Goal: Task Accomplishment & Management: Manage account settings

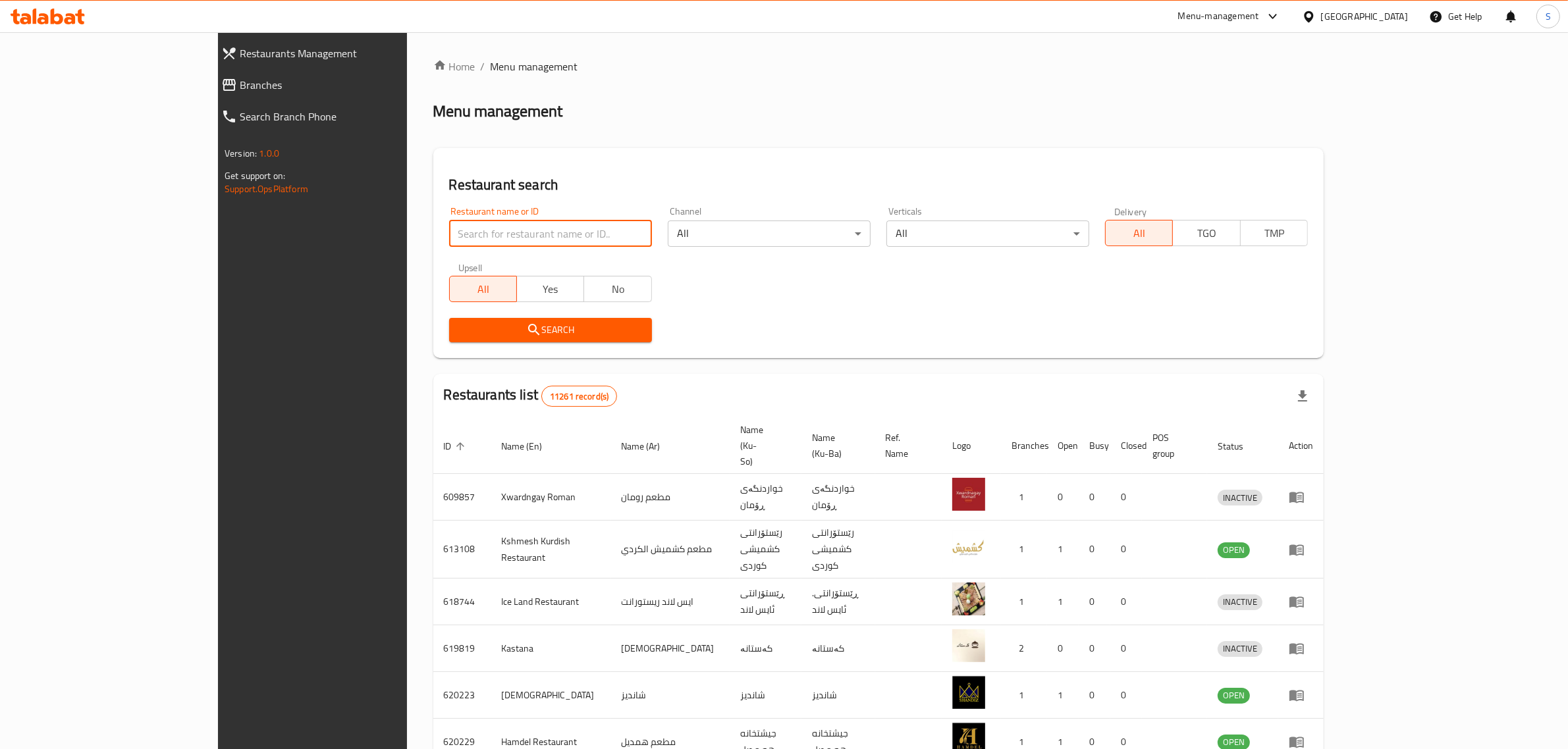
click at [449, 230] on input "search" at bounding box center [550, 234] width 202 height 26
paste input "662250"
type input "662250"
click button "Search" at bounding box center [550, 330] width 202 height 24
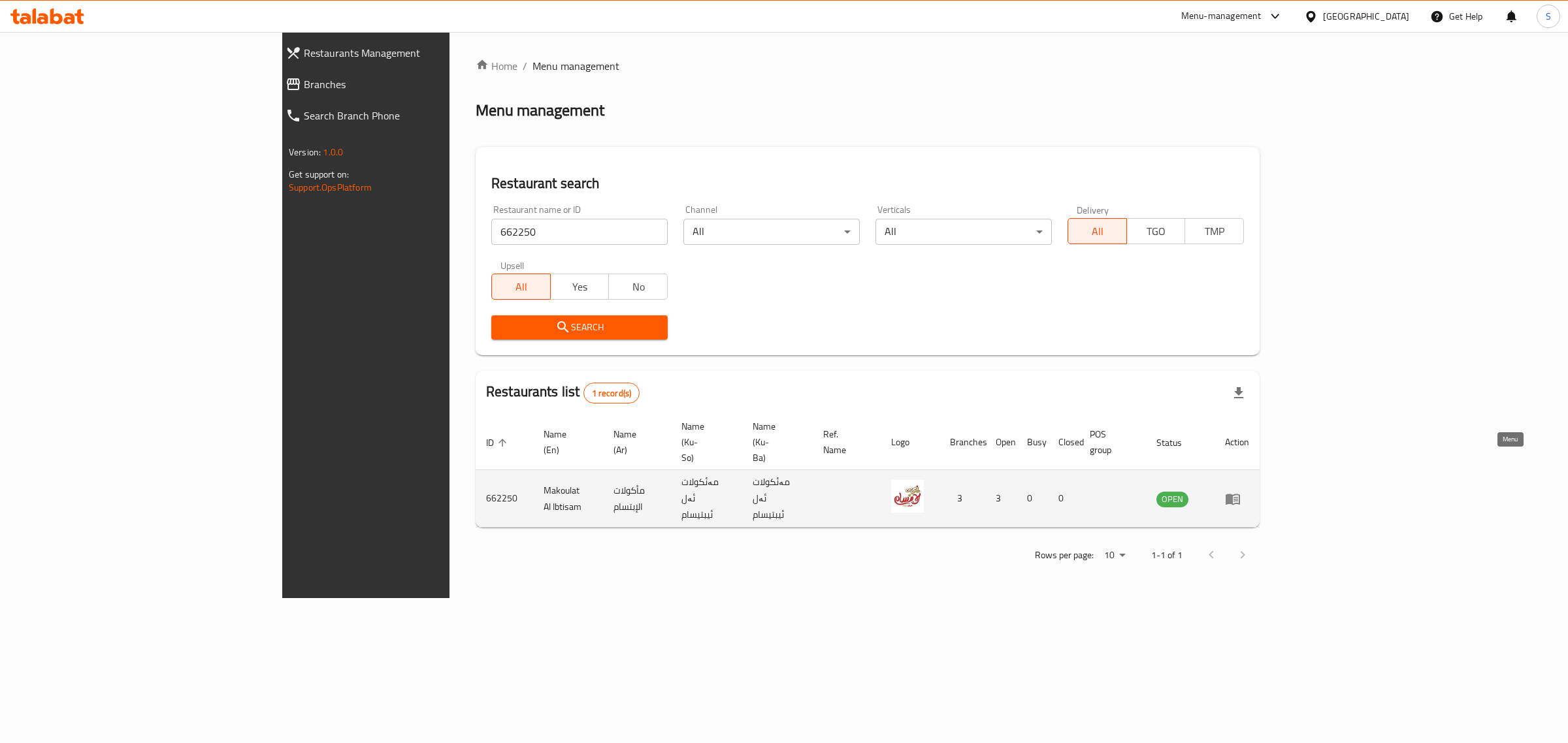
click at [1249, 491] on link "enhanced table" at bounding box center [1236, 498] width 24 height 15
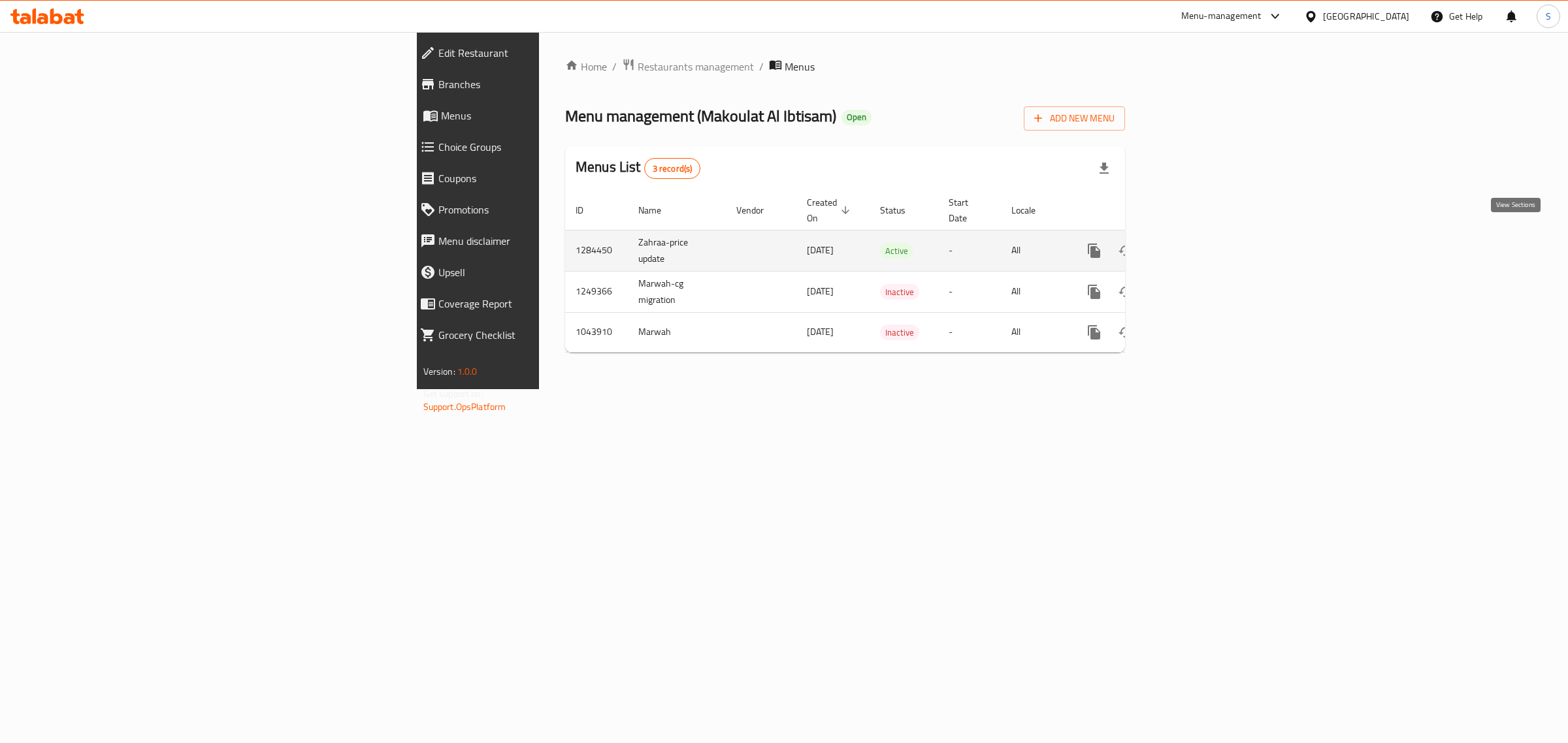
click at [1196, 243] on icon "enhanced table" at bounding box center [1188, 250] width 15 height 15
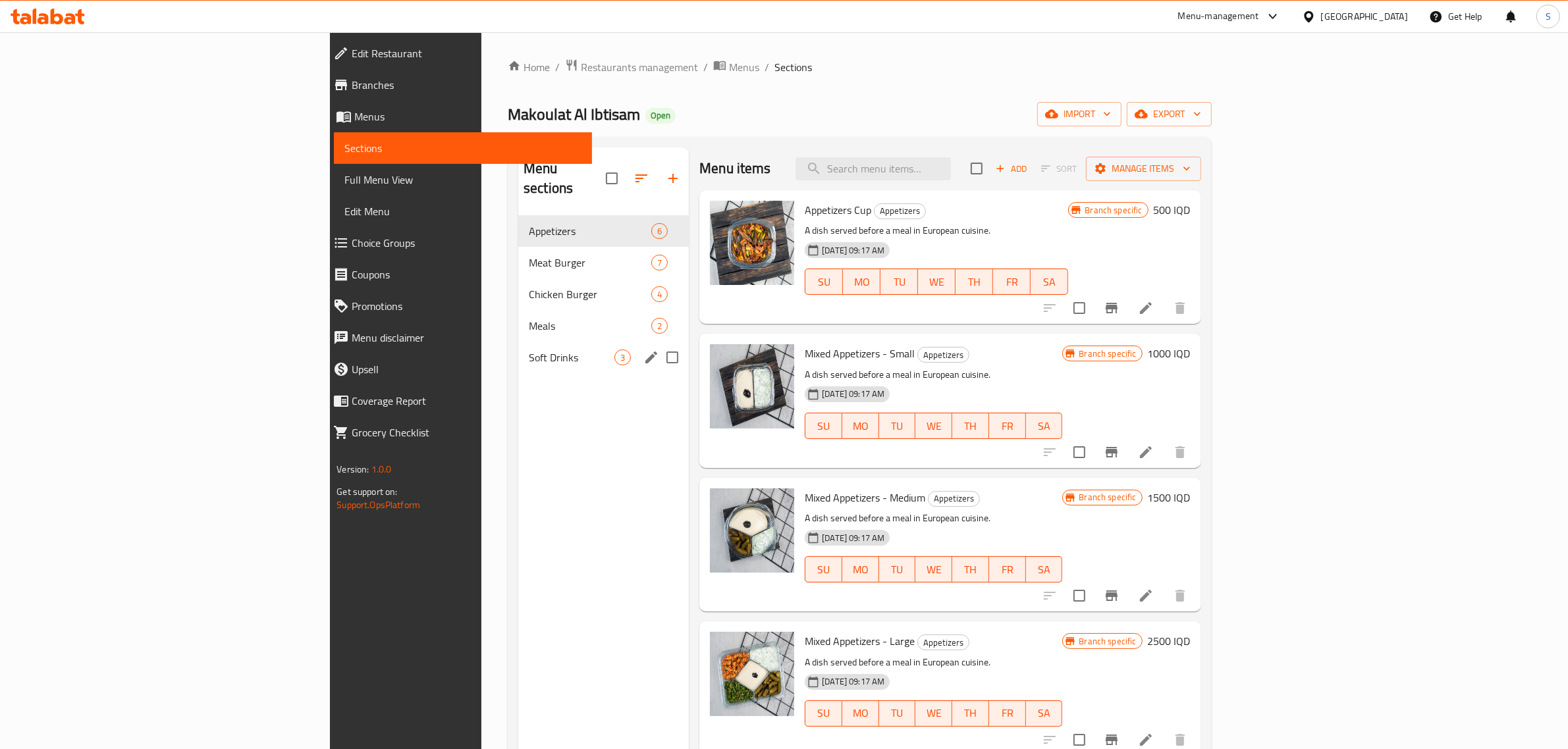
click at [518, 341] on div "Soft Drinks 3" at bounding box center [604, 357] width 171 height 32
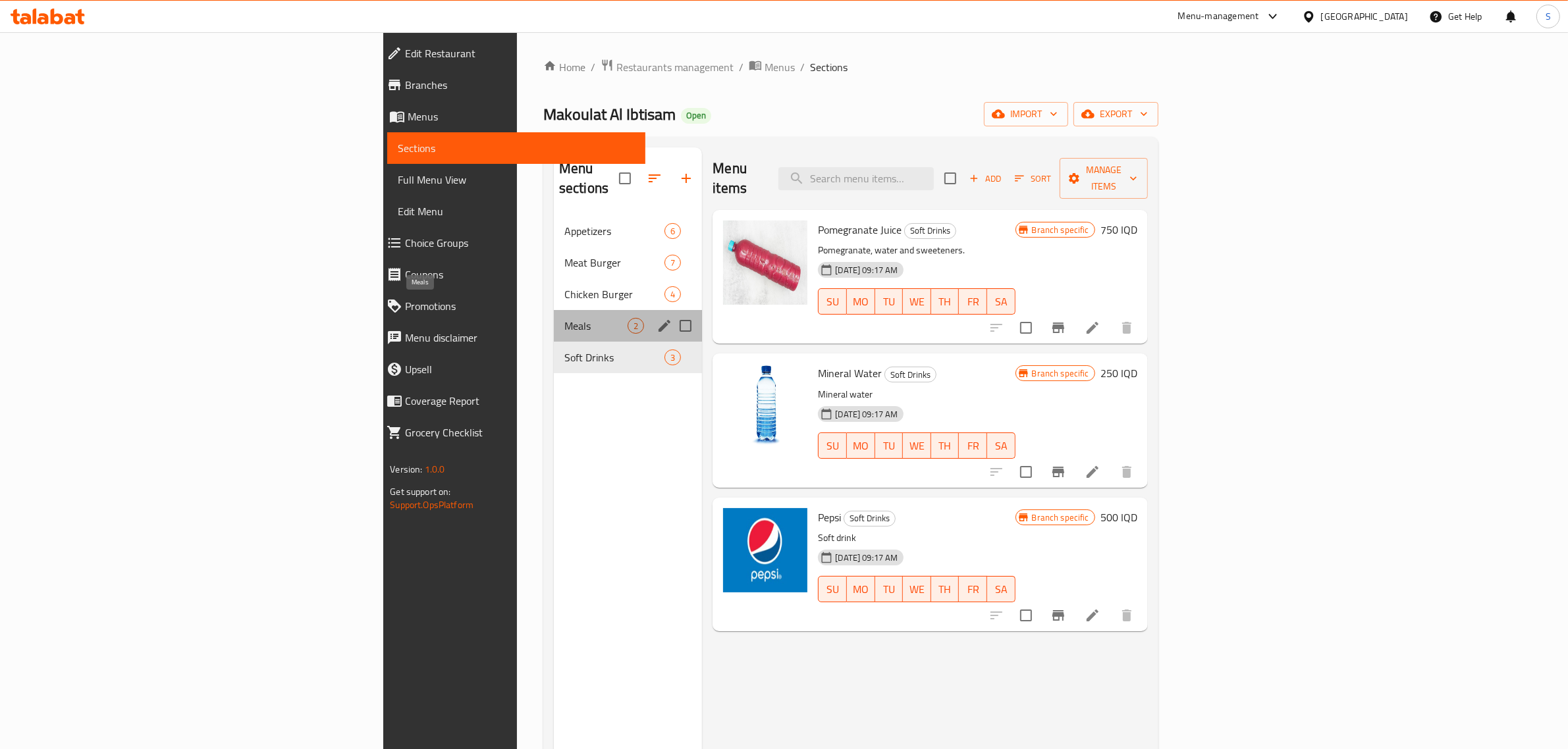
click at [564, 318] on span "Meals" at bounding box center [596, 325] width 63 height 15
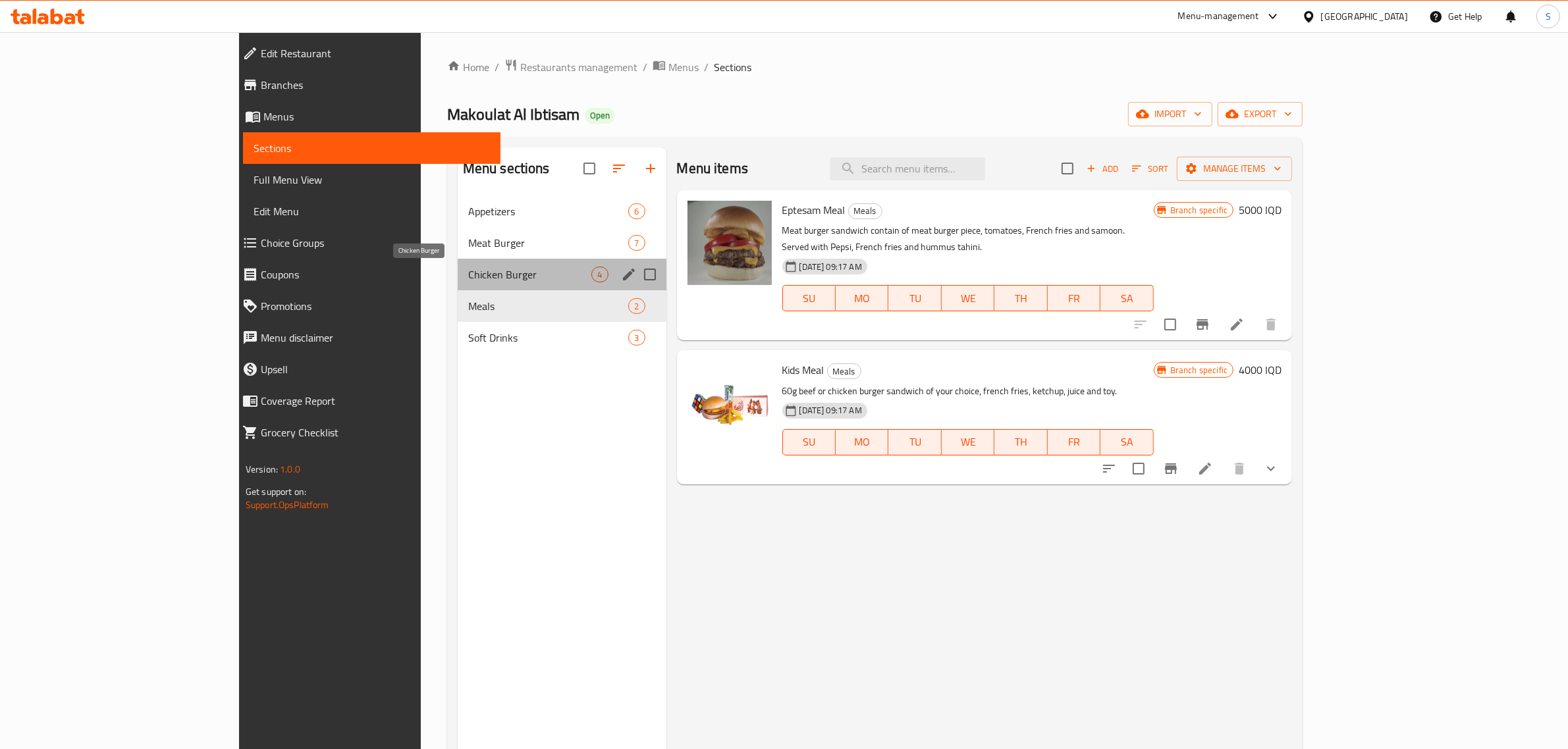
click at [468, 277] on span "Chicken Burger" at bounding box center [530, 274] width 124 height 15
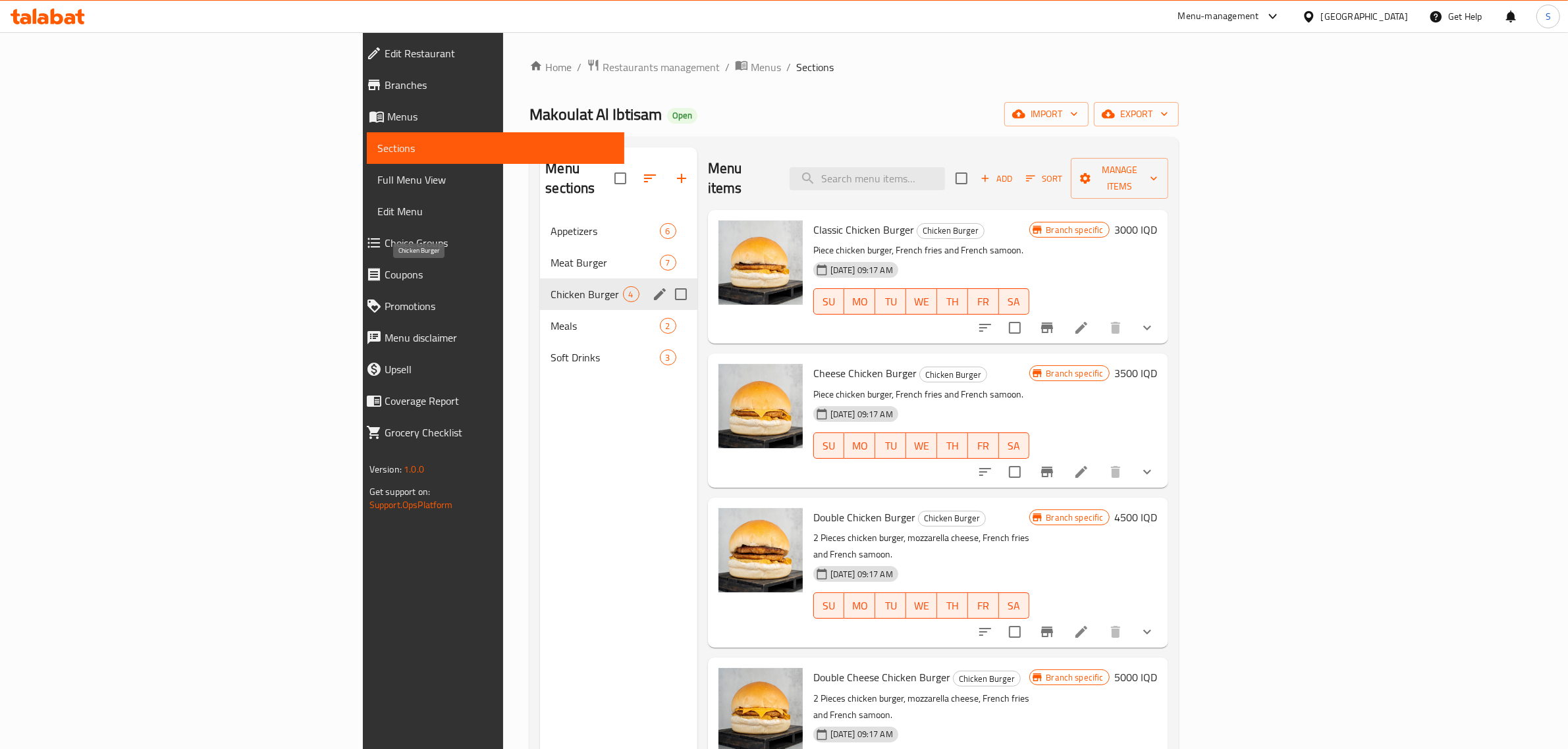
click at [540, 258] on div "Meat Burger 7" at bounding box center [618, 262] width 157 height 32
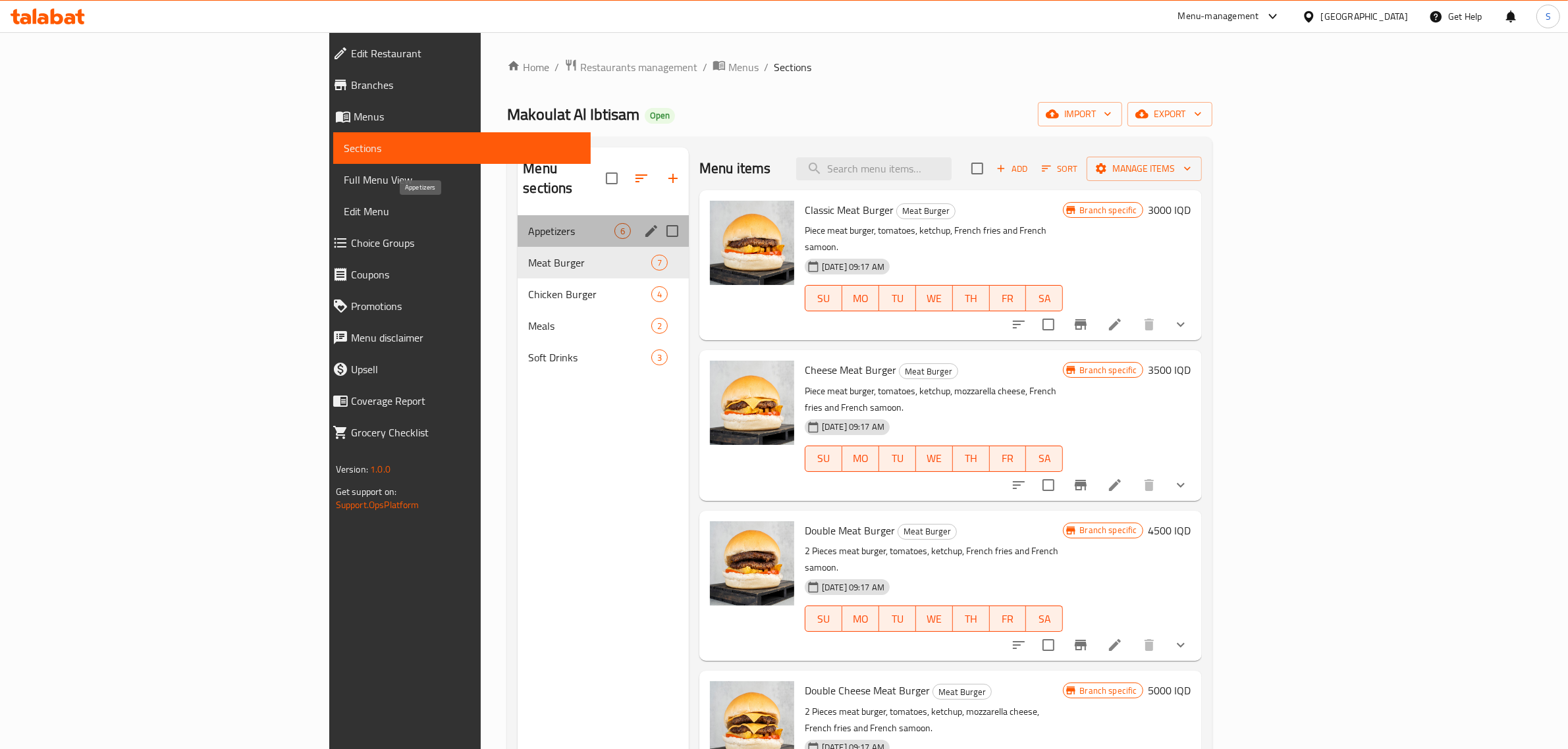
click at [528, 223] on span "Appetizers" at bounding box center [571, 230] width 85 height 15
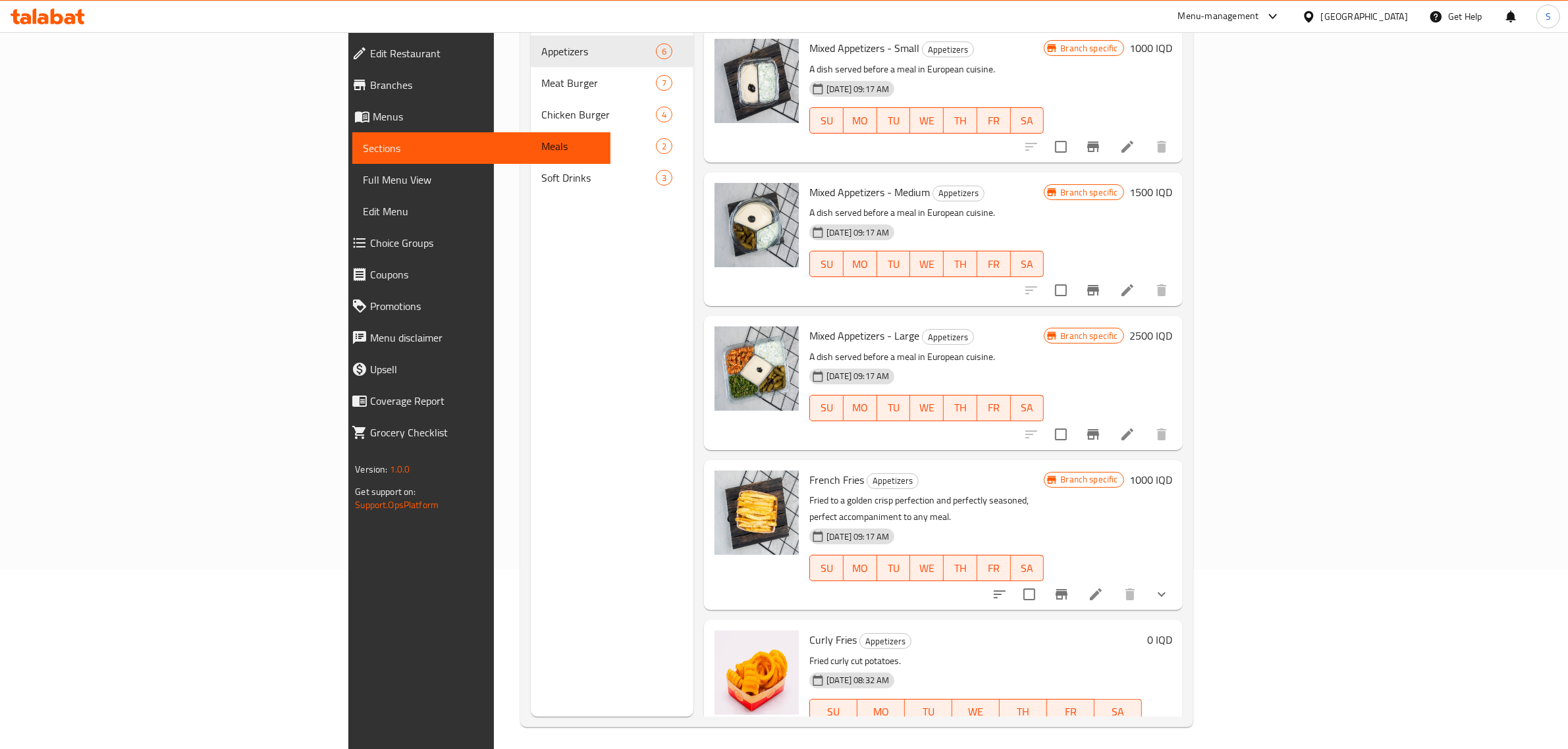
scroll to position [185, 0]
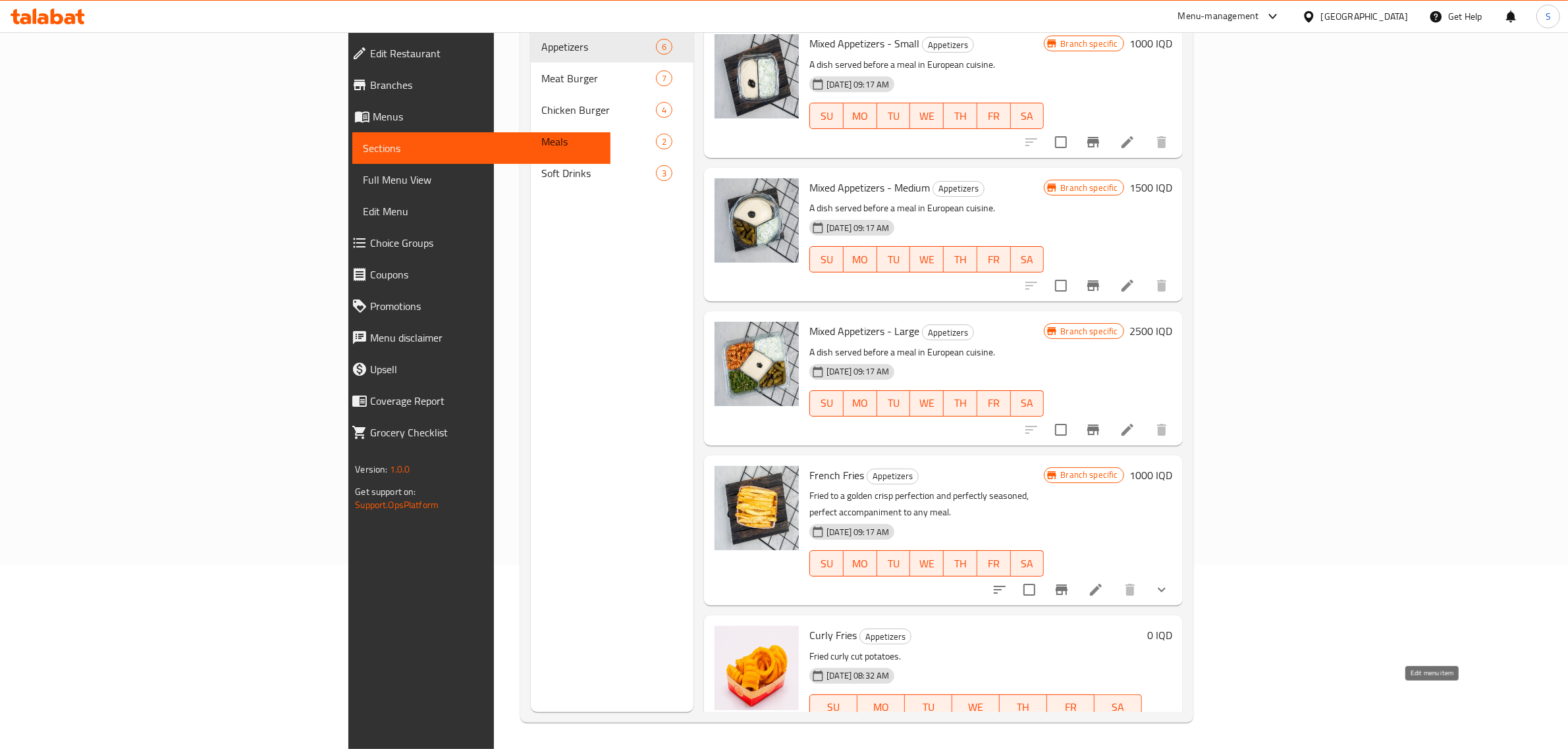
click at [1103, 725] on icon at bounding box center [1095, 733] width 15 height 15
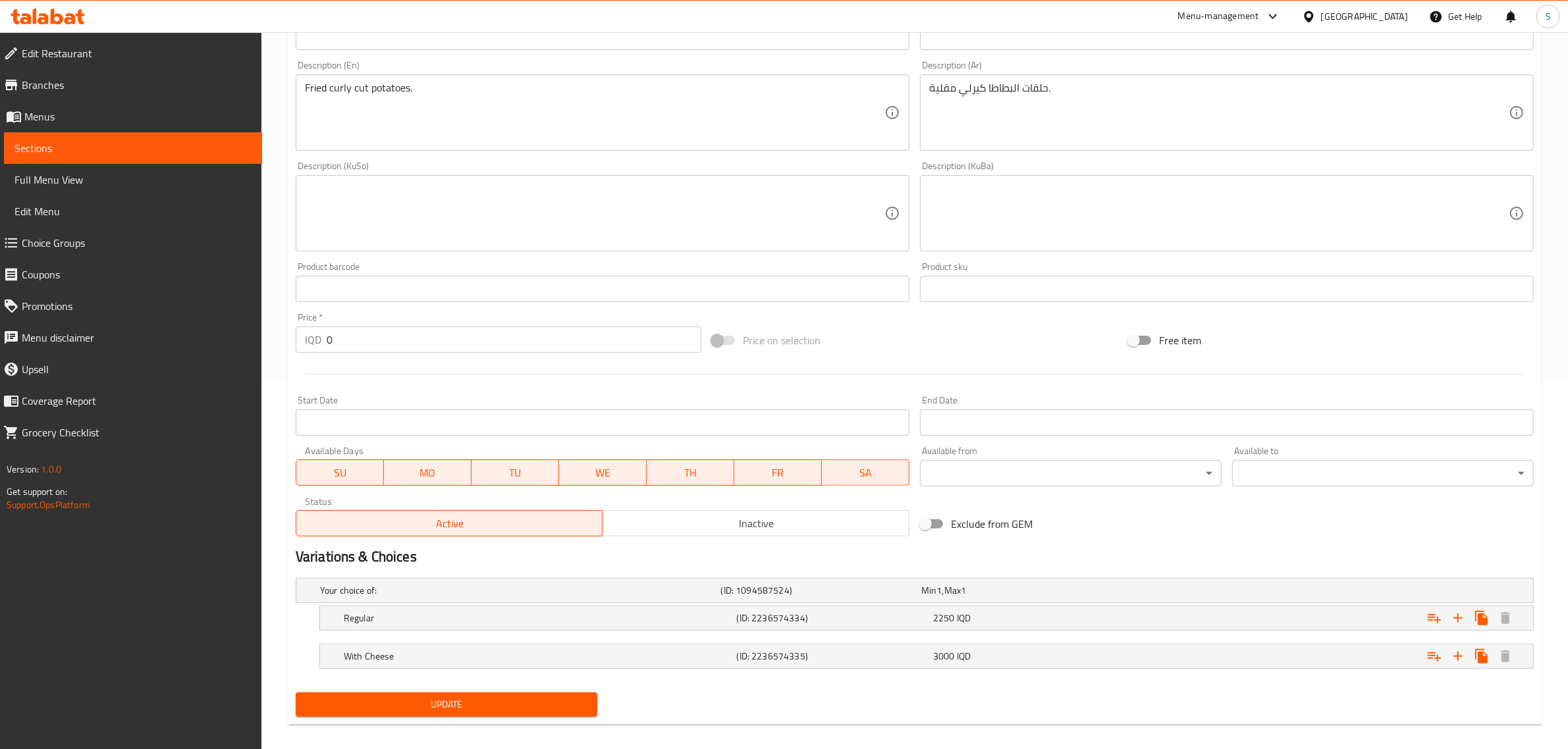
scroll to position [380, 0]
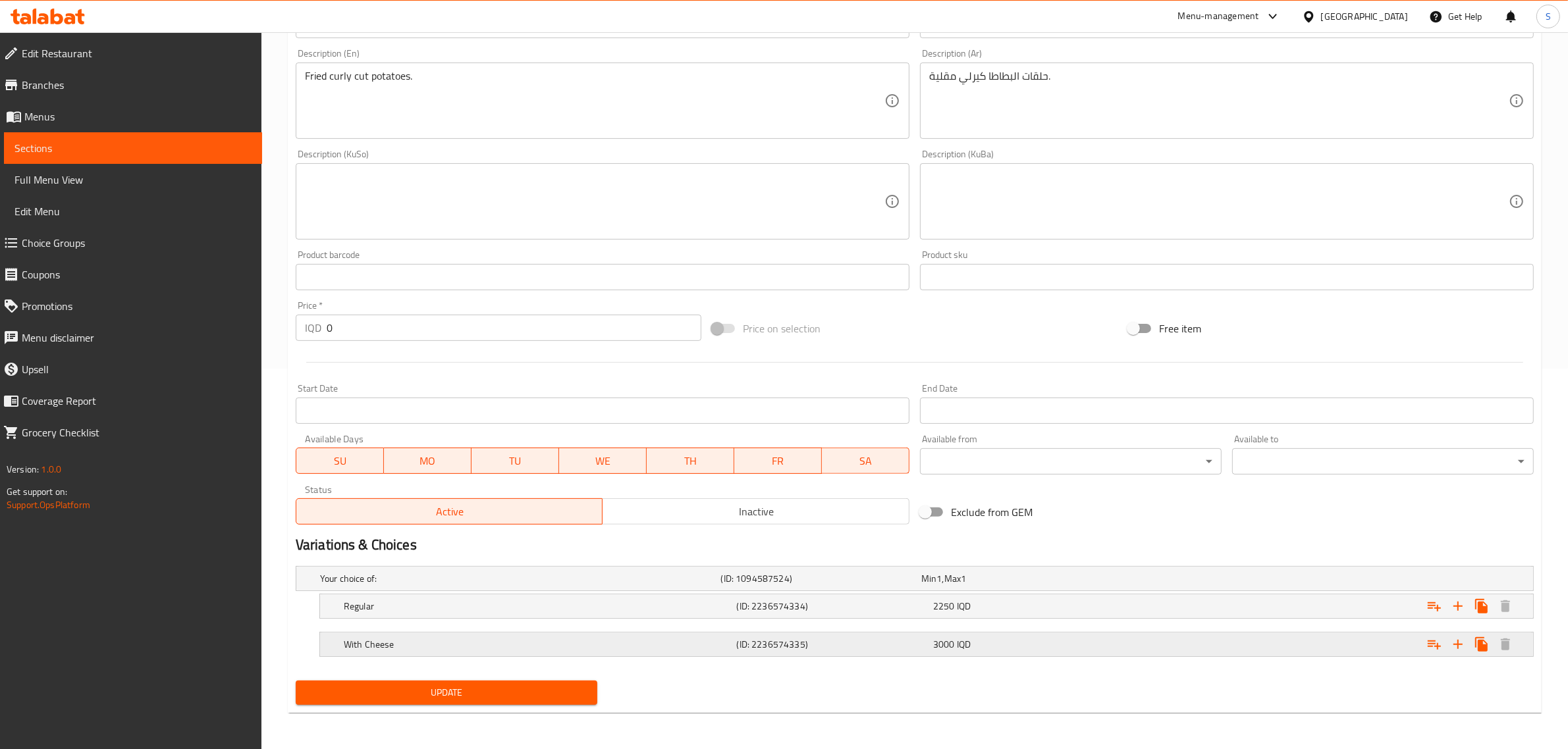
click at [1116, 585] on div "3000 IQD" at bounding box center [1018, 578] width 195 height 13
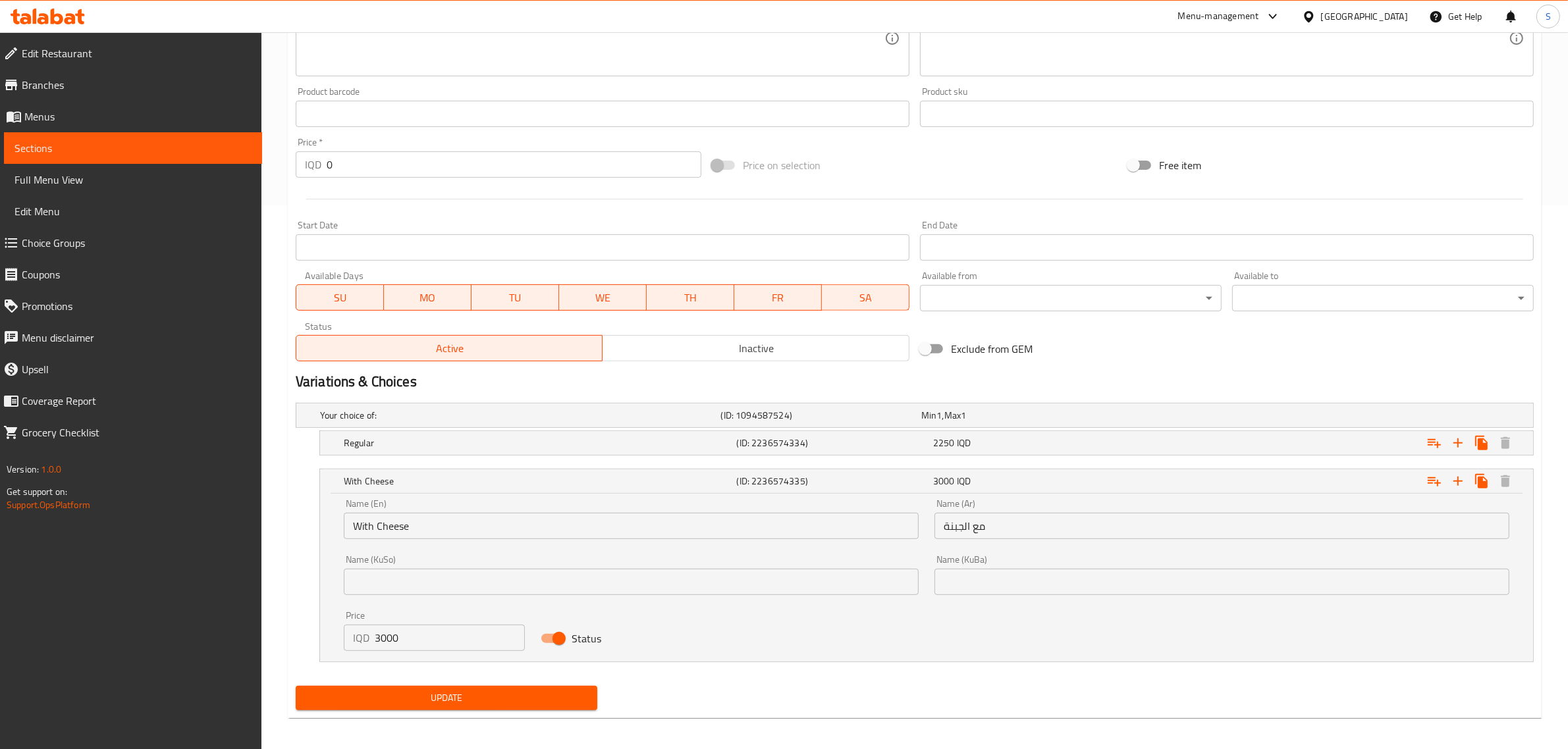
scroll to position [550, 0]
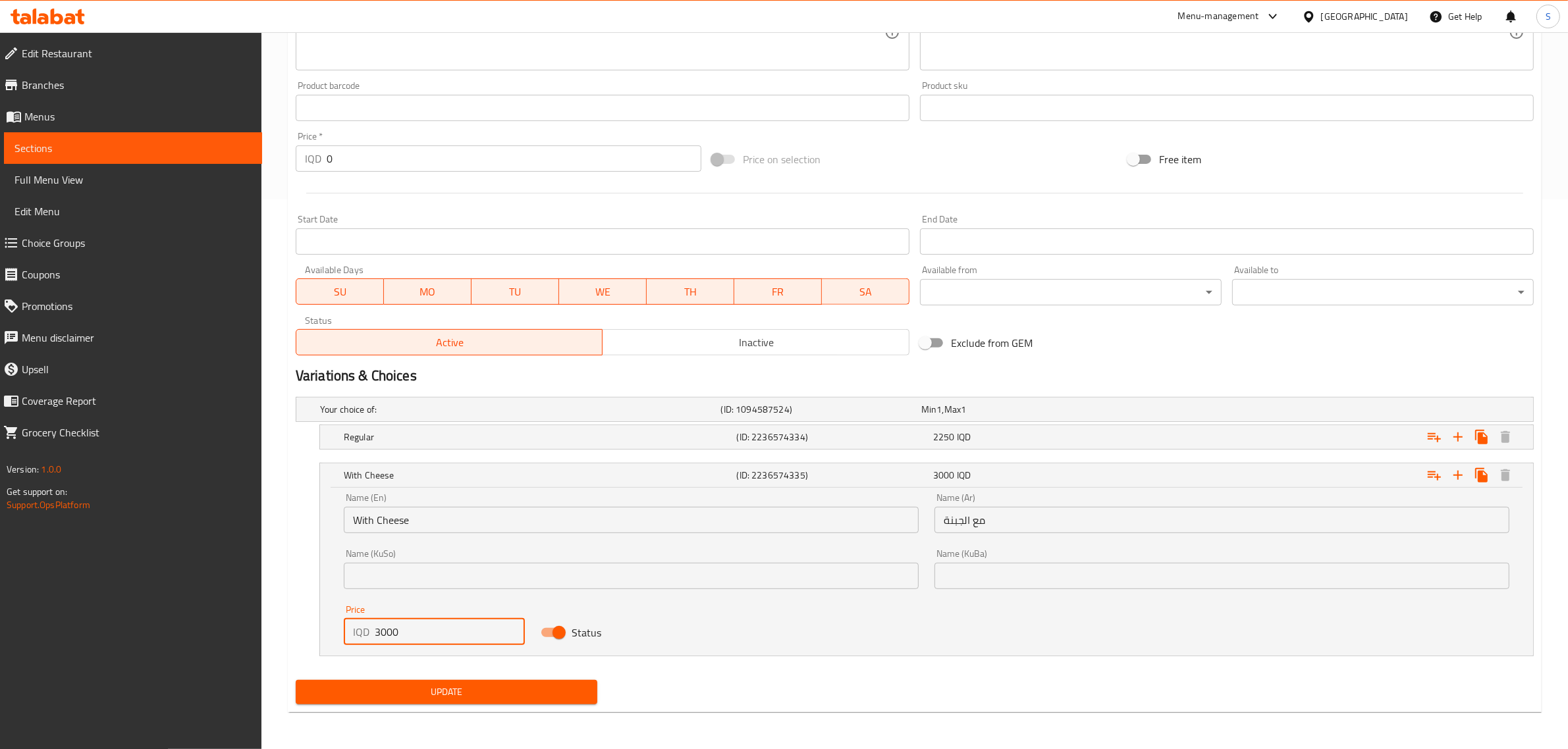
drag, startPoint x: 375, startPoint y: 633, endPoint x: 409, endPoint y: 637, distance: 34.2
click at [409, 637] on input "3000" at bounding box center [450, 632] width 150 height 26
type input "2750"
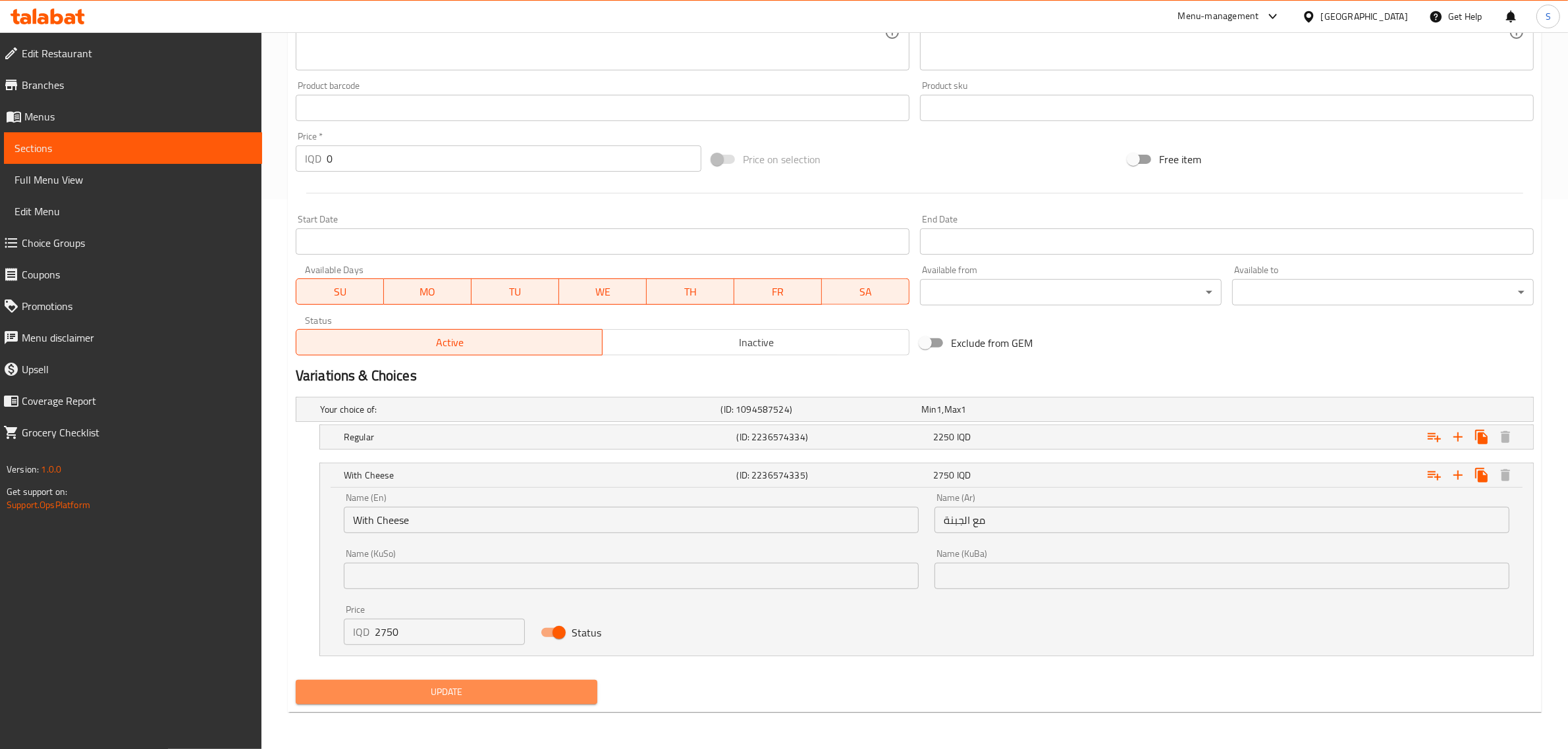
click at [484, 691] on span "Update" at bounding box center [446, 692] width 280 height 16
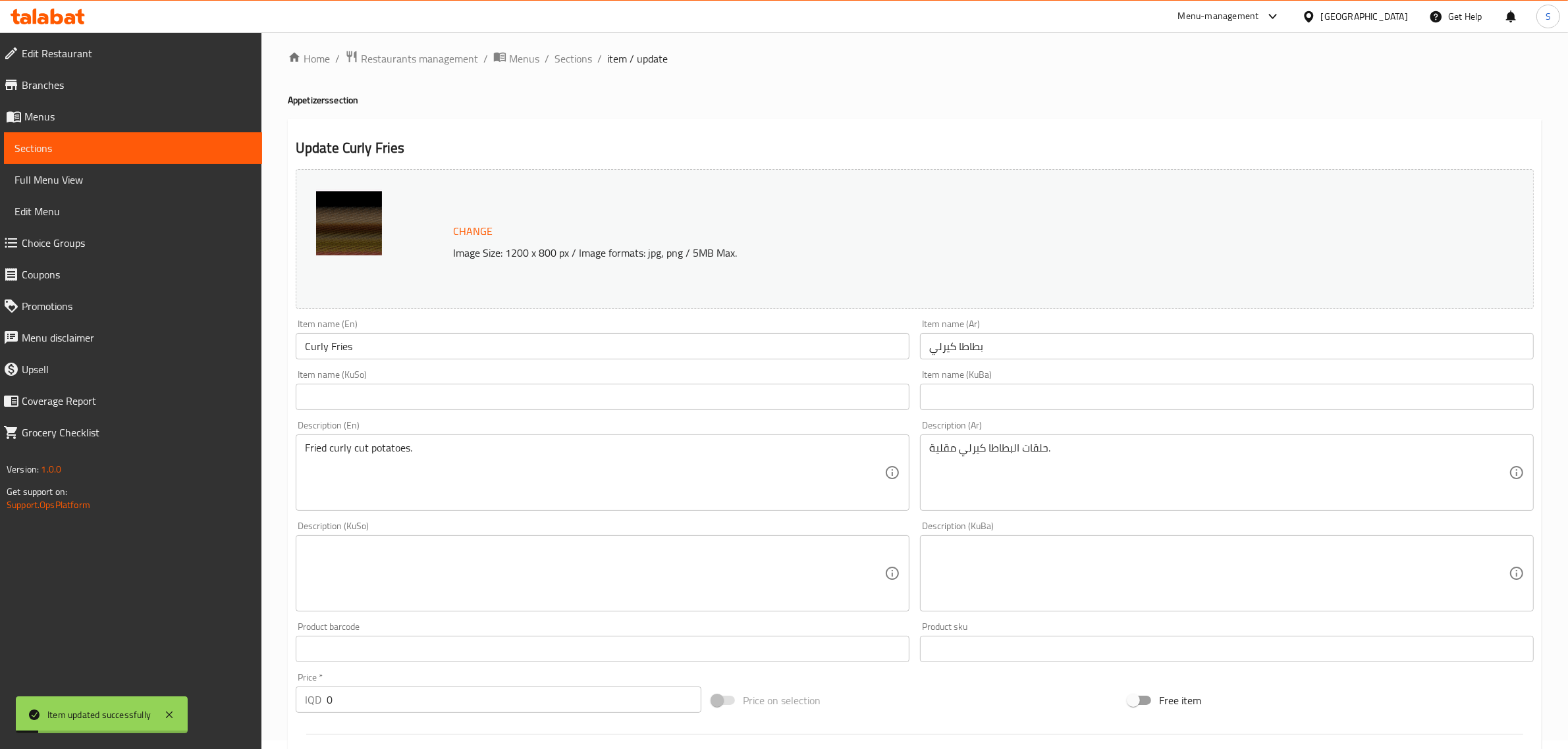
scroll to position [0, 0]
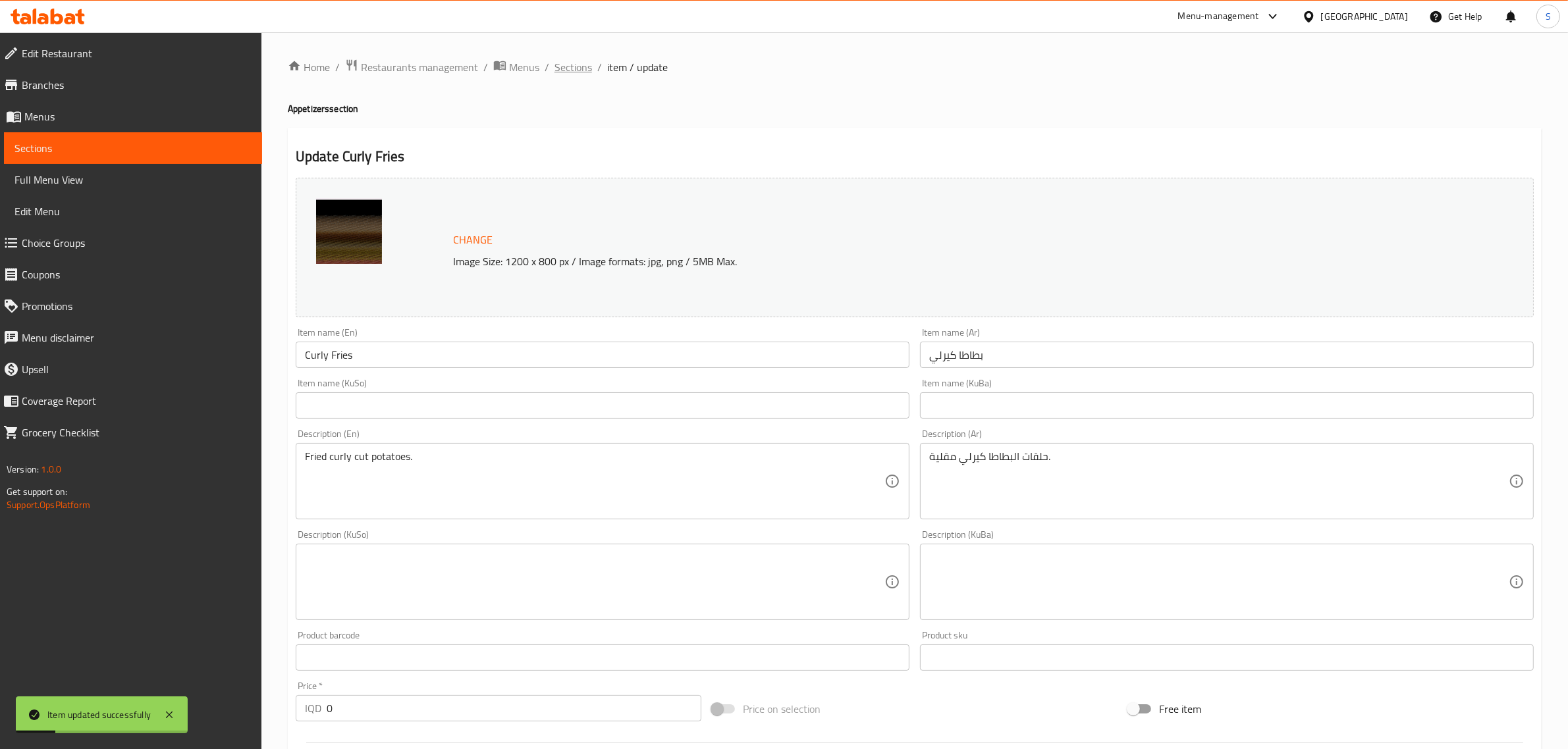
click at [576, 60] on span "Sections" at bounding box center [573, 66] width 38 height 15
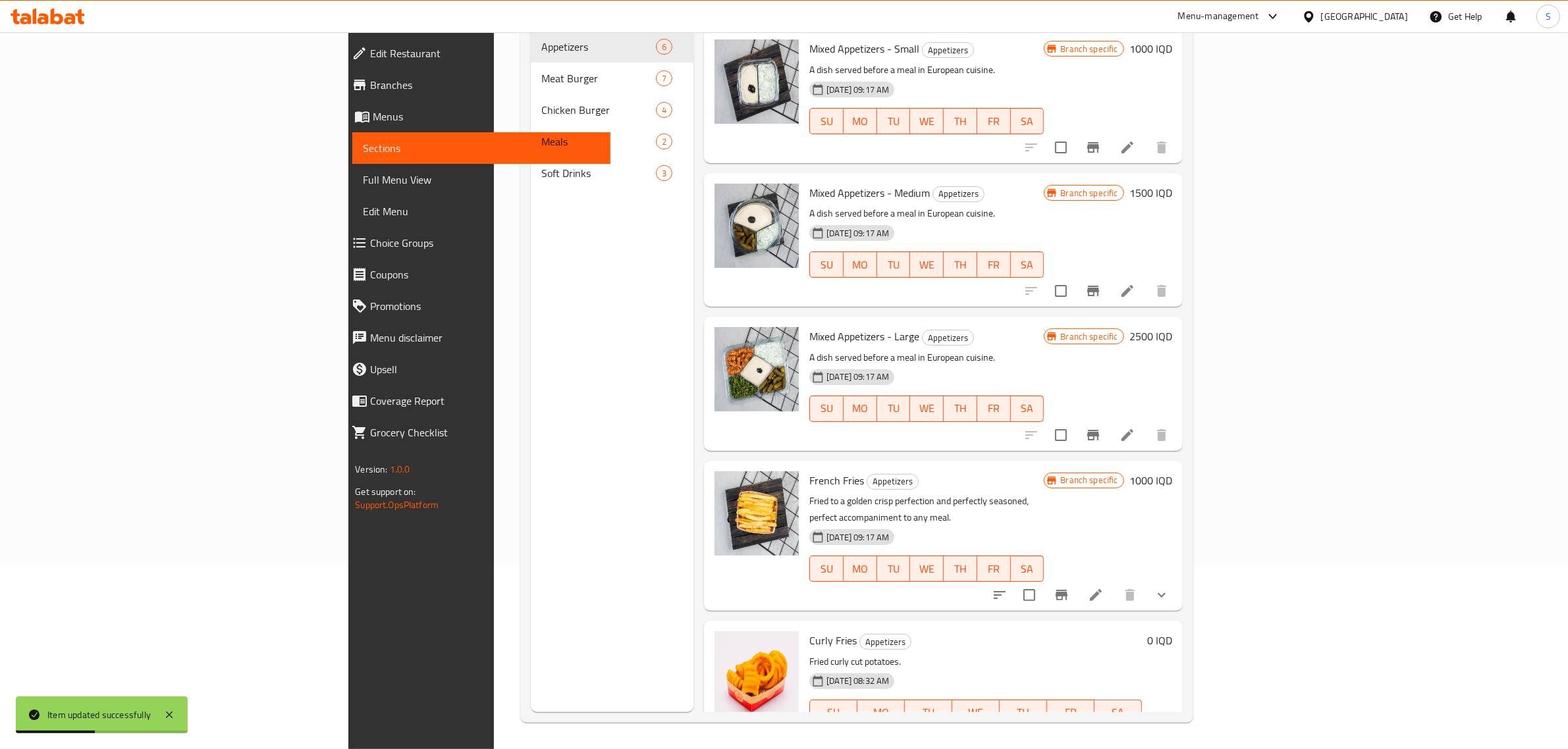
scroll to position [146, 0]
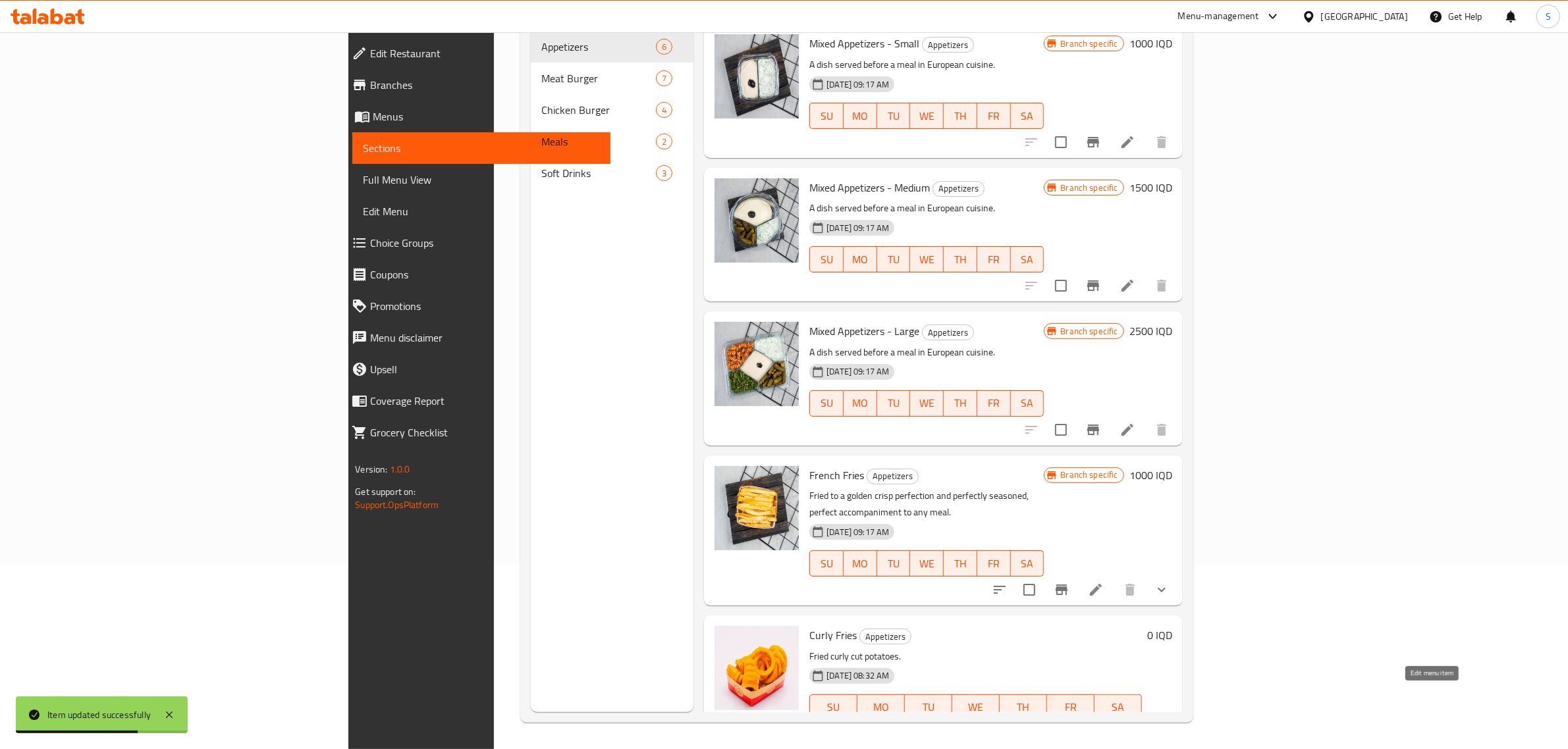
click at [1103, 725] on icon at bounding box center [1095, 733] width 15 height 15
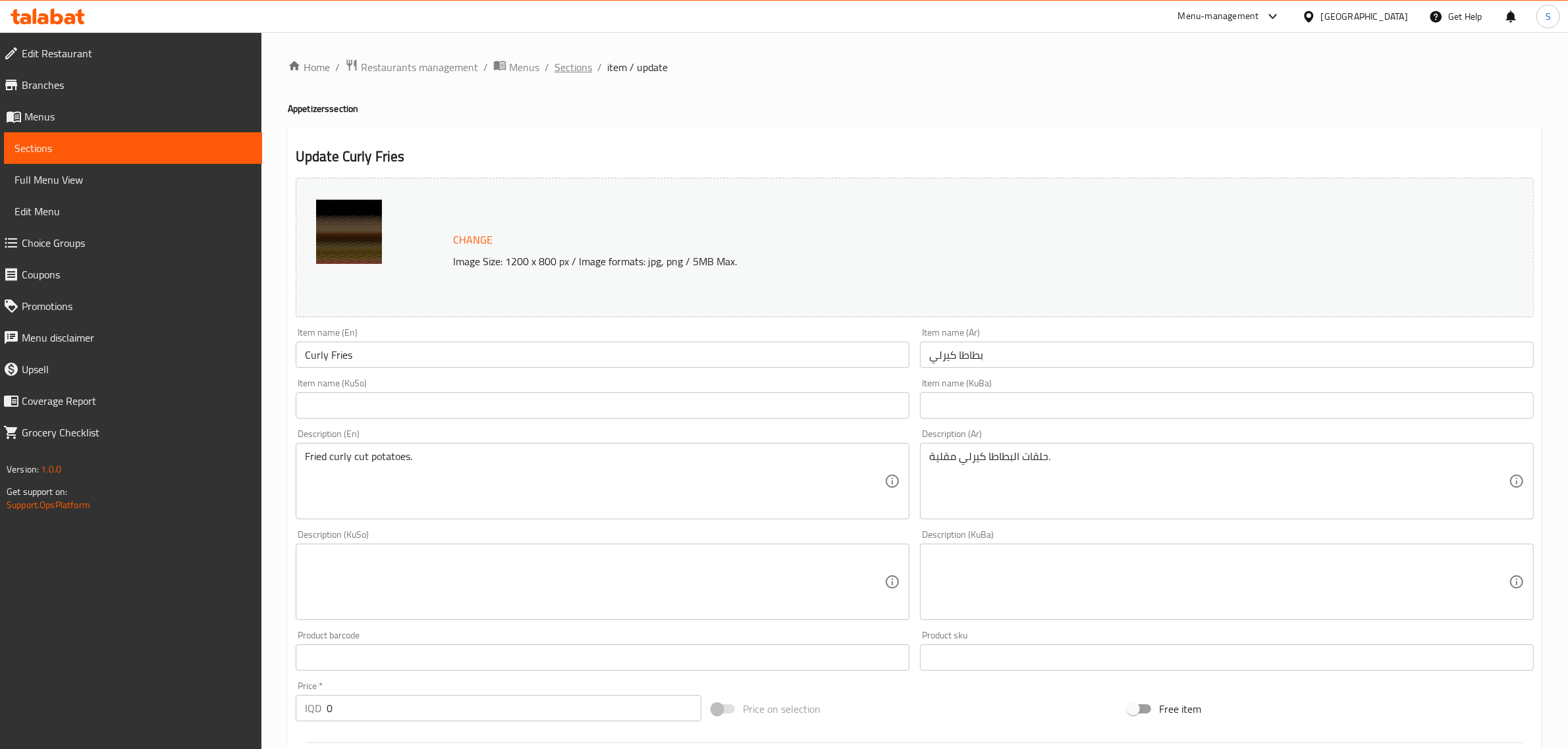
click at [568, 66] on span "Sections" at bounding box center [573, 66] width 38 height 15
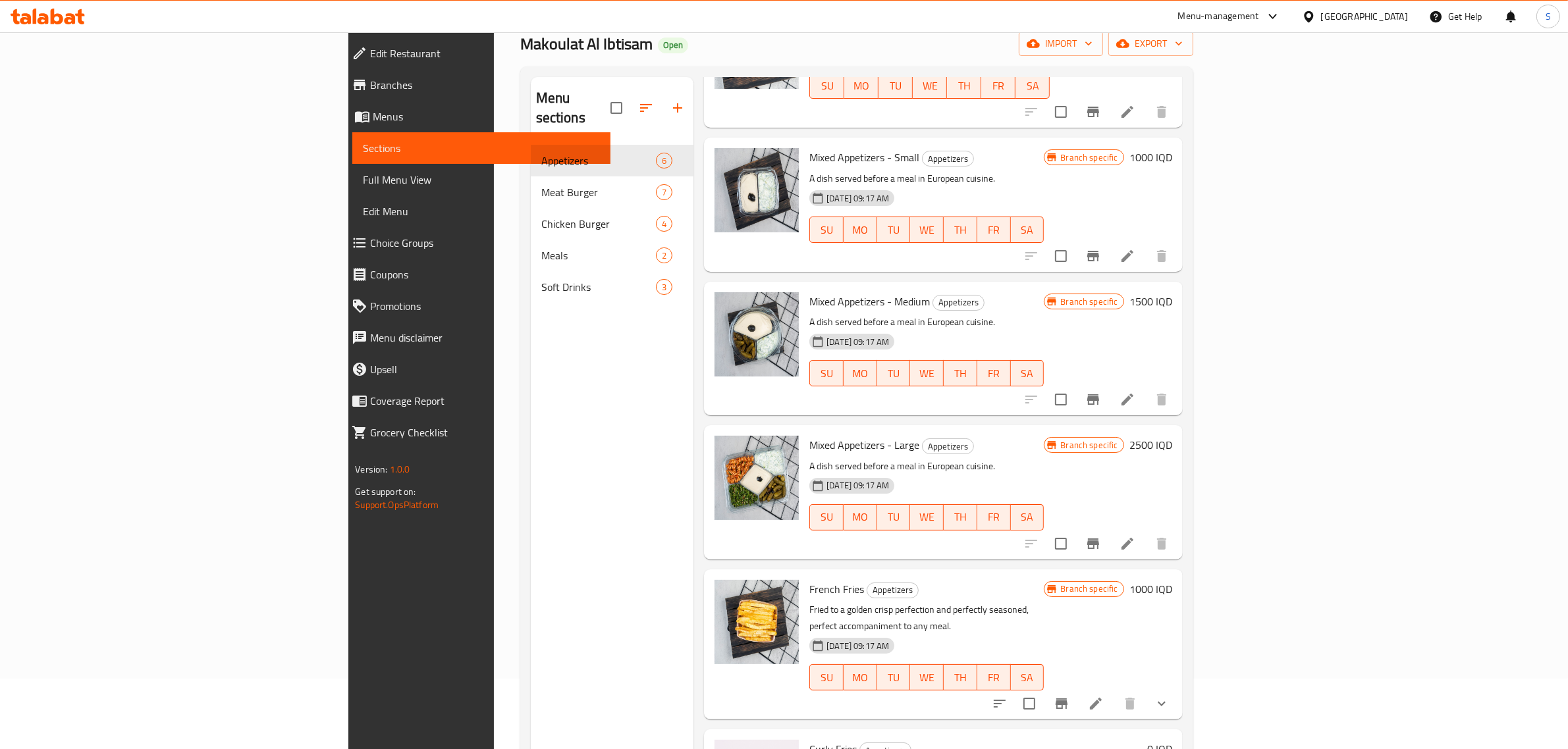
scroll to position [185, 0]
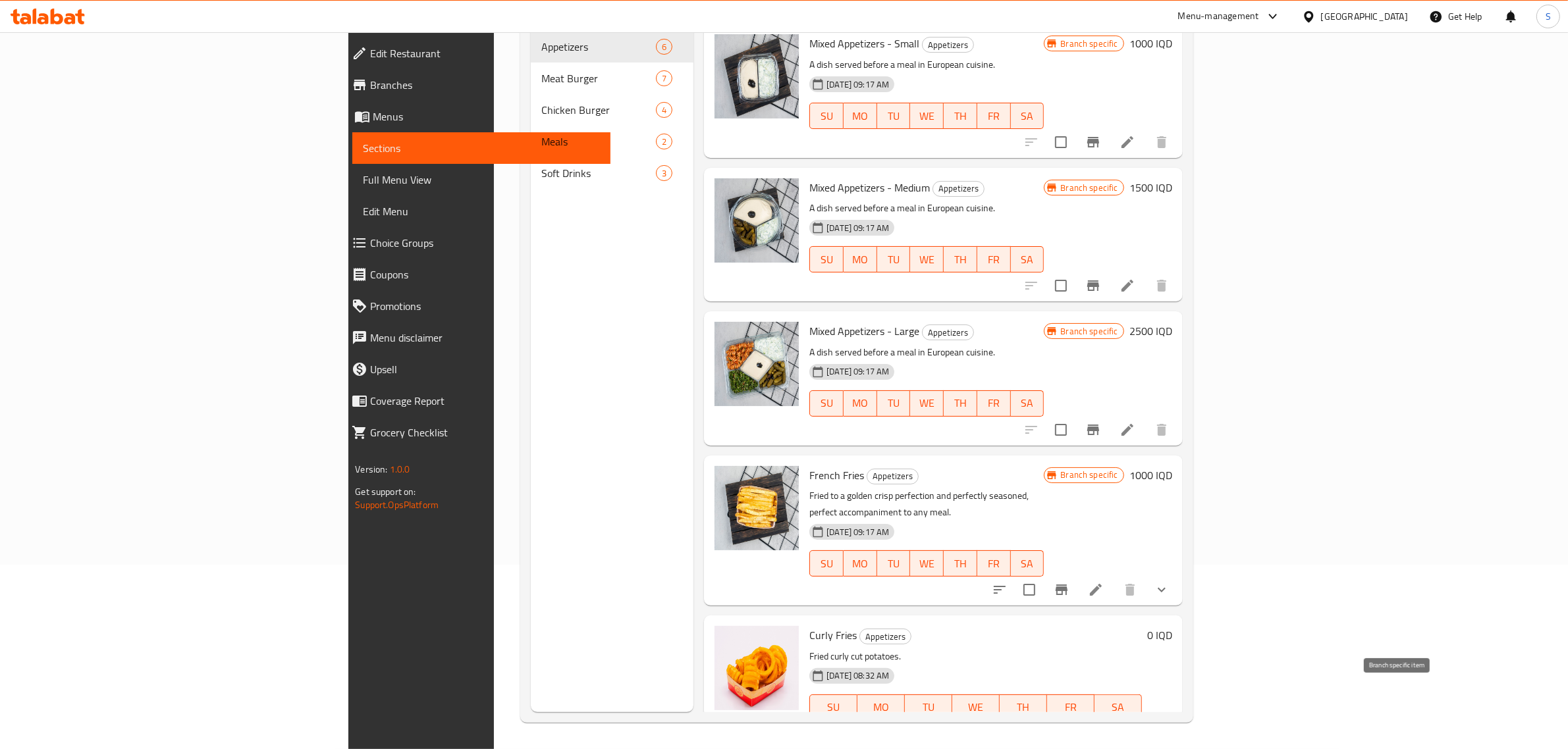
click at [1067, 728] on icon "Branch-specific-item" at bounding box center [1062, 734] width 12 height 10
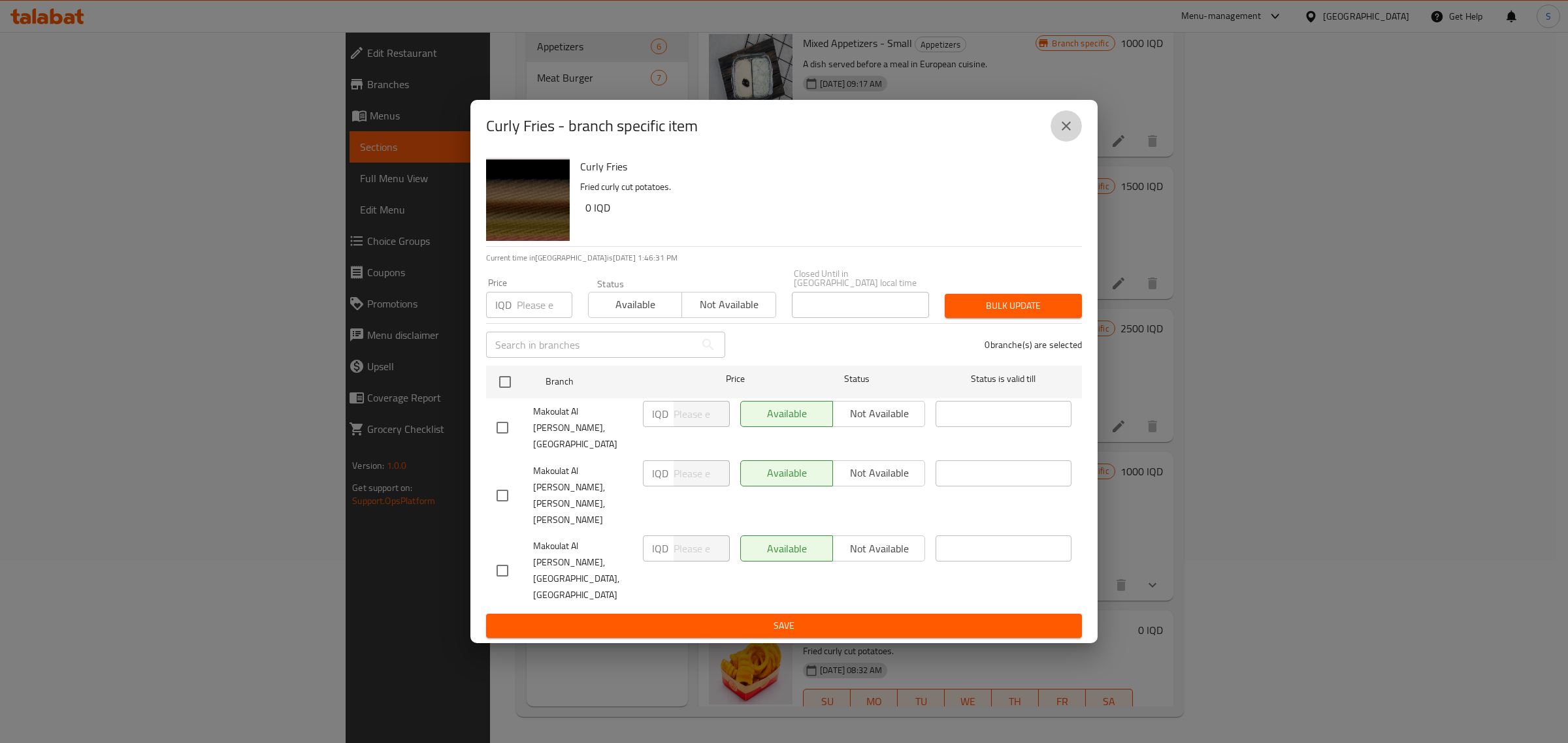
click at [1061, 134] on icon "close" at bounding box center [1066, 126] width 15 height 15
